Goal: Find specific page/section: Find specific page/section

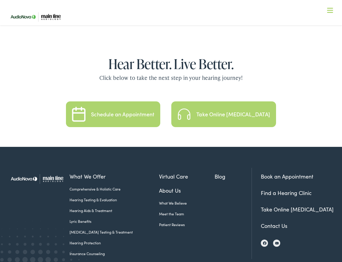
scroll to position [1246, 0]
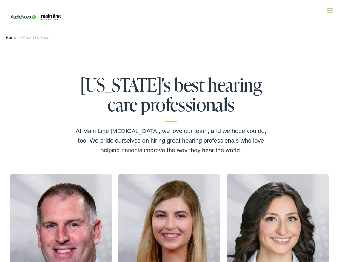
click at [42, 39] on span "Meet the Team" at bounding box center [36, 37] width 29 height 6
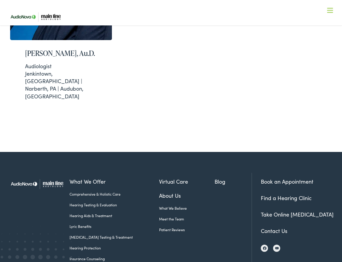
scroll to position [523, 0]
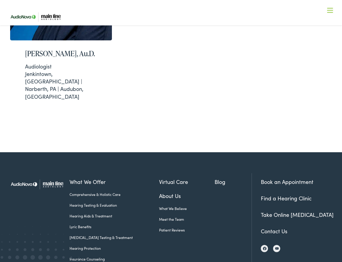
click at [299, 194] on link "Find a Hearing Clinic" at bounding box center [286, 197] width 51 height 7
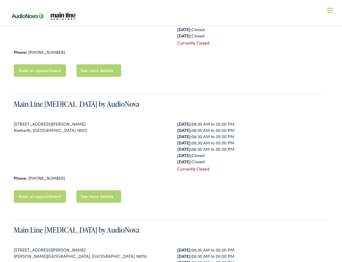
scroll to position [535, 0]
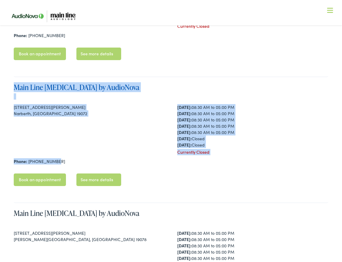
drag, startPoint x: 59, startPoint y: 163, endPoint x: 15, endPoint y: 92, distance: 83.5
click at [15, 92] on div "Main Line [MEDICAL_DATA] by AudioNova [STREET_ADDRESS][PERSON_NAME] [DATE]: 08:…" at bounding box center [171, 140] width 315 height 126
click at [15, 92] on link "Main Line [MEDICAL_DATA] by AudioNova" at bounding box center [77, 87] width 126 height 10
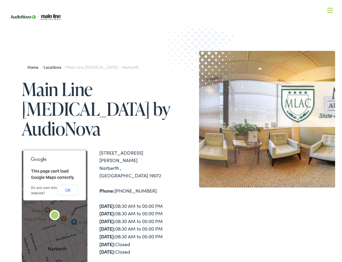
drag, startPoint x: 27, startPoint y: 85, endPoint x: 151, endPoint y: 139, distance: 135.2
click at [151, 139] on div "Home / Locations / Main Line Audiology – Narberth Main Line Audiology by AudioN…" at bounding box center [89, 207] width 164 height 295
click at [151, 149] on div "916 Montgomery Avenue Narberth , PA 19072" at bounding box center [135, 164] width 72 height 30
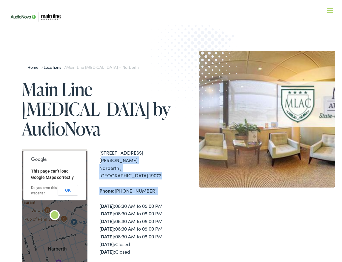
drag, startPoint x: 99, startPoint y: 131, endPoint x: 155, endPoint y: 160, distance: 63.3
click at [155, 160] on div "← Move left → Move right ↑ Move up ↓ Move down + Zoom in - Zoom out Home Jump l…" at bounding box center [96, 223] width 149 height 148
copy div "916 Montgomery Avenue Narberth , PA 19072 Phone: 610-667-3277"
